Goal: Book appointment/travel/reservation

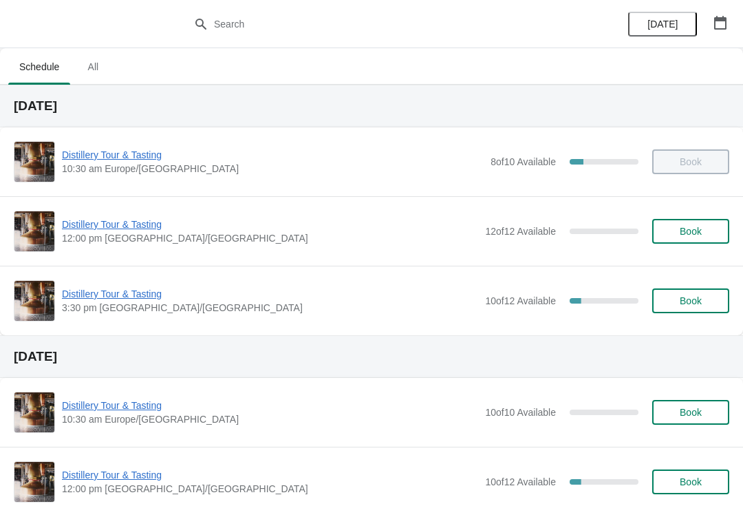
click at [685, 234] on span "Book" at bounding box center [691, 231] width 22 height 11
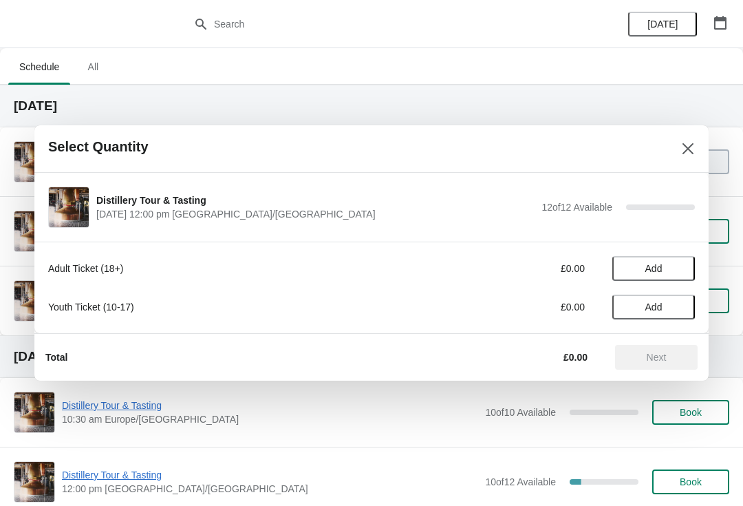
click at [668, 267] on span "Add" at bounding box center [654, 268] width 58 height 11
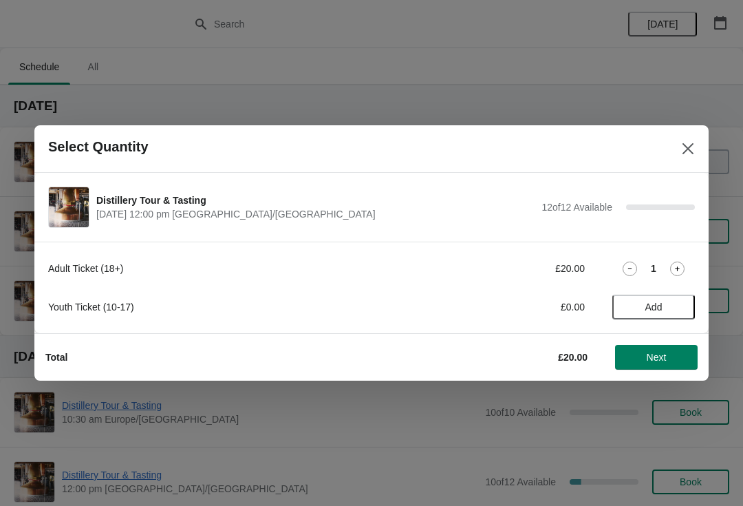
click at [675, 270] on icon at bounding box center [677, 268] width 14 height 14
click at [676, 266] on icon at bounding box center [677, 268] width 14 height 14
click at [656, 356] on span "Next" at bounding box center [657, 357] width 20 height 11
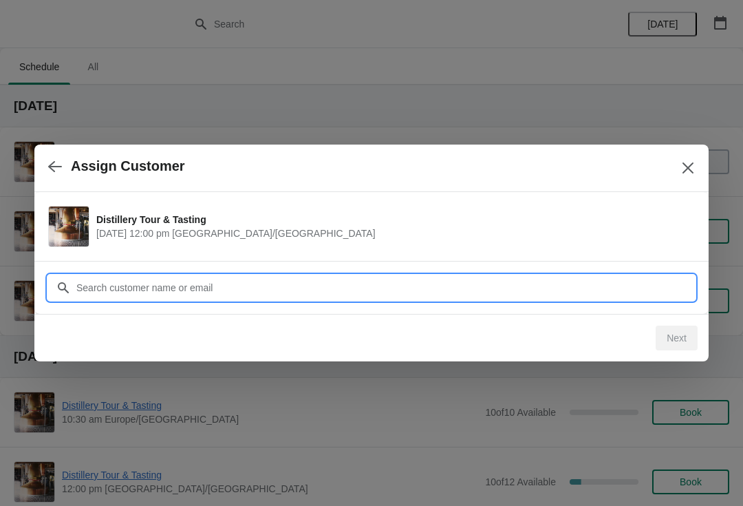
click at [226, 283] on input "Customer" at bounding box center [385, 287] width 619 height 25
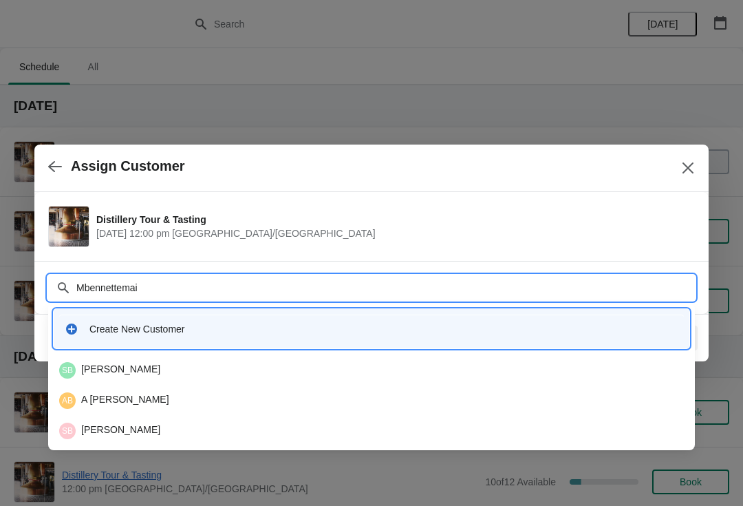
type input "Mbennettemail"
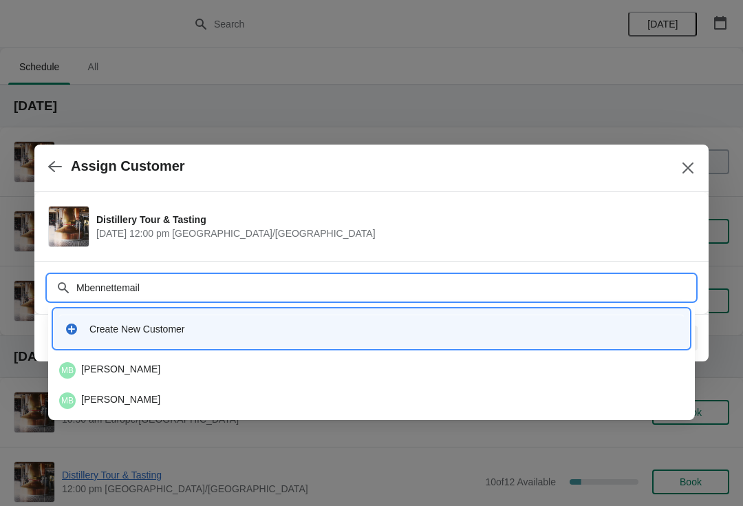
click at [136, 367] on div "MB [PERSON_NAME]" at bounding box center [371, 370] width 625 height 17
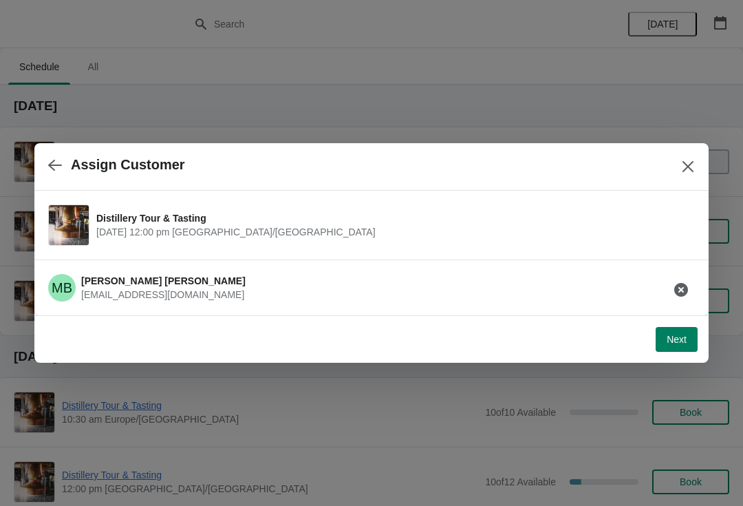
click at [673, 340] on span "Next" at bounding box center [677, 339] width 20 height 11
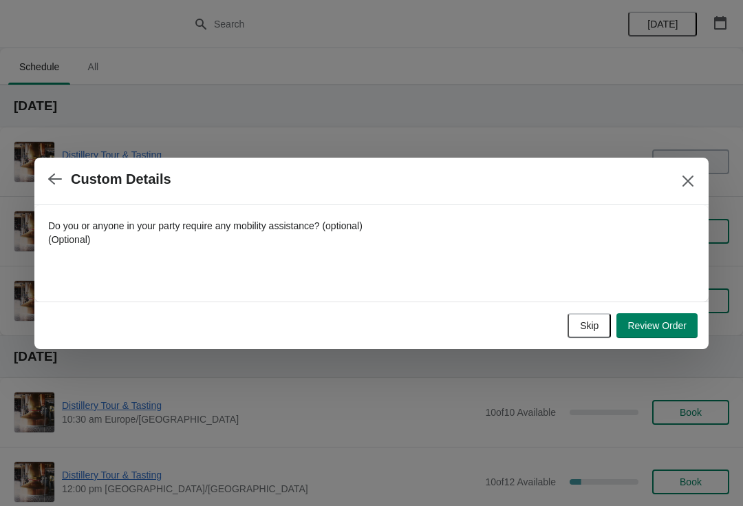
click at [658, 326] on span "Review Order" at bounding box center [656, 325] width 59 height 11
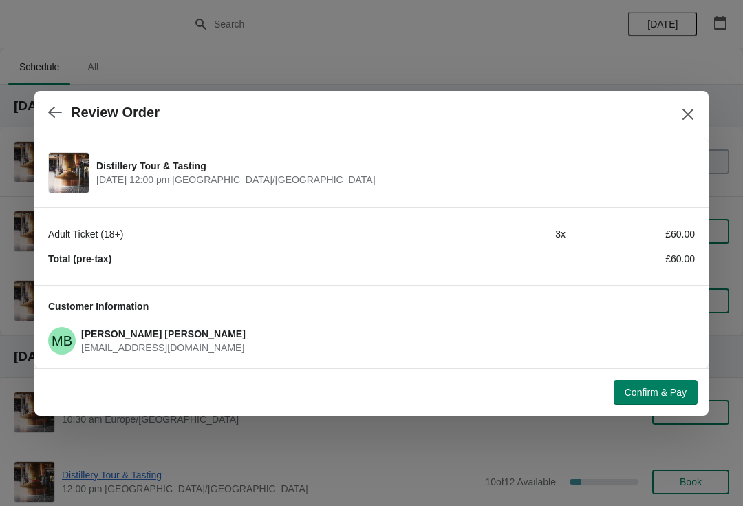
click at [653, 392] on span "Confirm & Pay" at bounding box center [656, 392] width 62 height 11
